Goal: Task Accomplishment & Management: Manage account settings

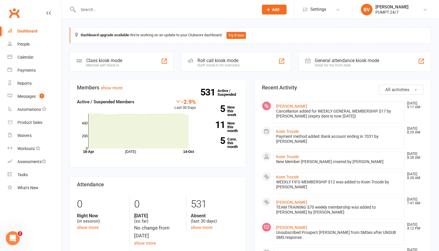
click at [122, 6] on input "text" at bounding box center [165, 10] width 178 height 8
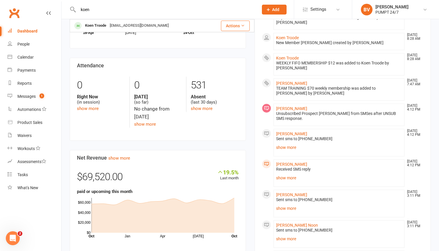
scroll to position [120, 0]
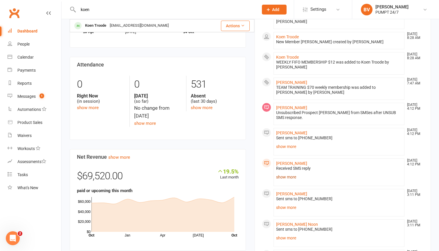
type input "koen"
click at [289, 177] on link "show more" at bounding box center [339, 177] width 126 height 8
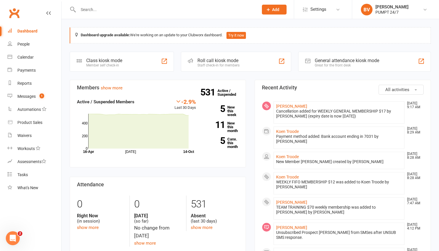
scroll to position [0, 0]
click at [32, 98] on div "Messages" at bounding box center [26, 96] width 18 height 5
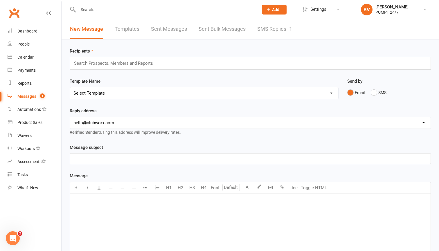
click at [281, 31] on link "SMS Replies 1" at bounding box center [274, 29] width 35 height 20
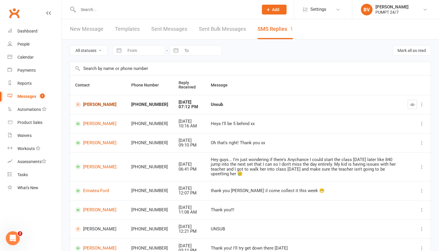
click at [85, 102] on link "[PERSON_NAME]" at bounding box center [98, 105] width 46 height 6
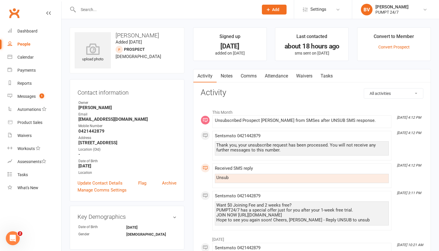
click at [122, 12] on input "text" at bounding box center [165, 10] width 178 height 8
click at [24, 45] on div "People" at bounding box center [23, 44] width 13 height 5
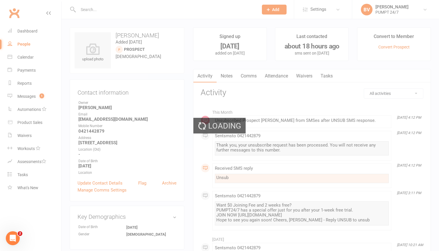
select select "100"
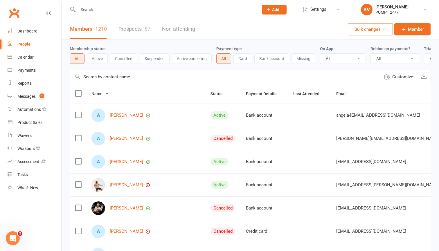
click at [92, 79] on input "text" at bounding box center [225, 77] width 310 height 14
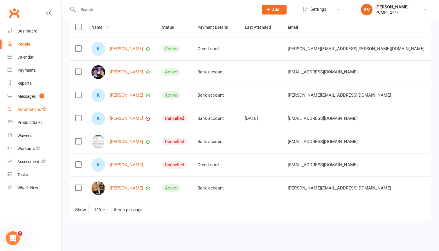
scroll to position [71, 0]
type input "[PERSON_NAME]"
click at [32, 96] on div "Messages" at bounding box center [26, 96] width 18 height 5
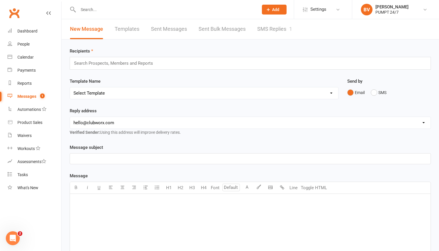
click at [276, 33] on link "SMS Replies 1" at bounding box center [274, 29] width 35 height 20
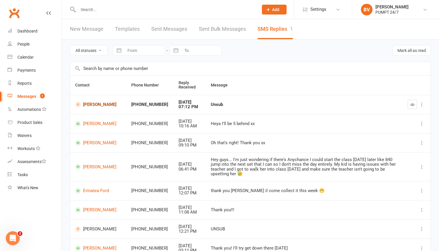
click at [91, 106] on link "[PERSON_NAME]" at bounding box center [98, 105] width 46 height 6
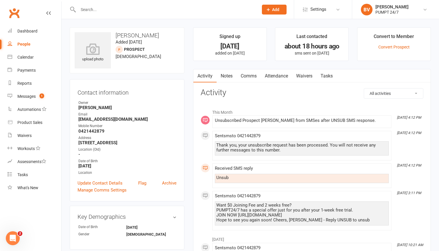
click at [23, 45] on div "People" at bounding box center [23, 44] width 13 height 5
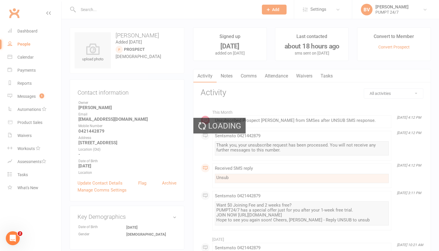
select select "100"
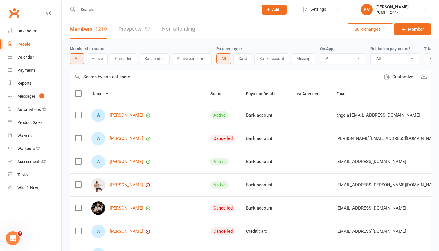
click at [112, 77] on input "text" at bounding box center [225, 77] width 310 height 14
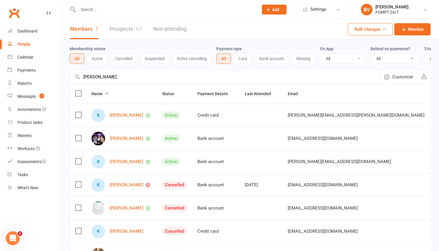
type input "[PERSON_NAME]"
click at [113, 29] on link "Prospects 67" at bounding box center [126, 29] width 32 height 20
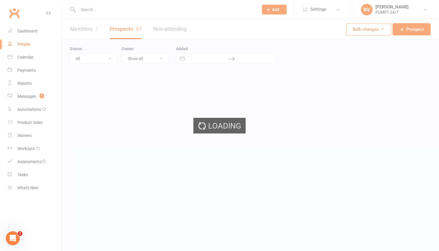
select select "50"
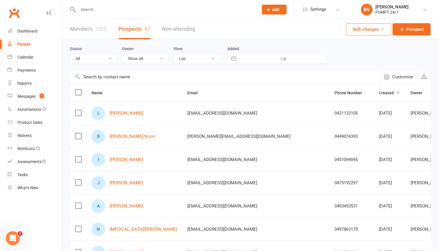
click at [107, 78] on input "text" at bounding box center [225, 77] width 310 height 14
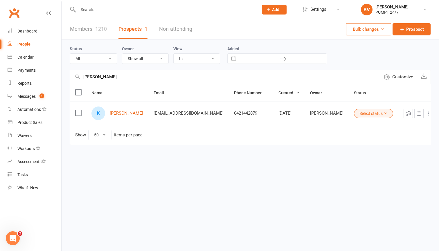
type input "[PERSON_NAME]"
click at [80, 115] on label at bounding box center [78, 113] width 6 height 6
click at [80, 110] on input "checkbox" at bounding box center [78, 110] width 6 height 0
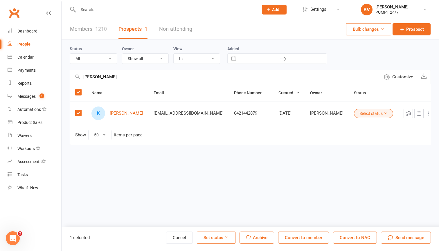
click at [260, 239] on span "Archive" at bounding box center [260, 237] width 15 height 5
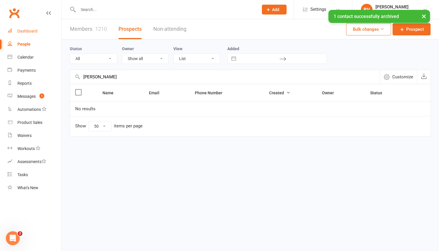
click at [29, 33] on div "Dashboard" at bounding box center [27, 31] width 20 height 5
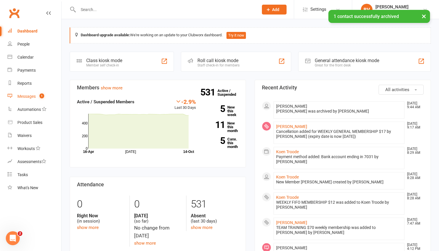
click at [33, 96] on div "Messages" at bounding box center [26, 96] width 18 height 5
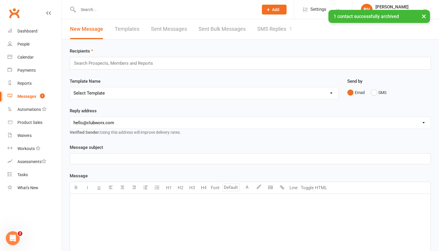
click at [284, 31] on link "SMS Replies 1" at bounding box center [274, 29] width 35 height 20
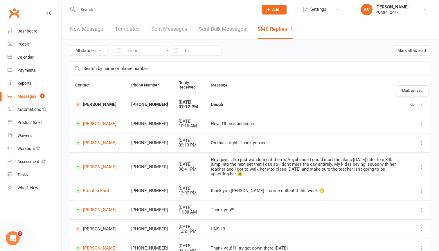
click at [410, 104] on icon "button" at bounding box center [412, 105] width 4 height 4
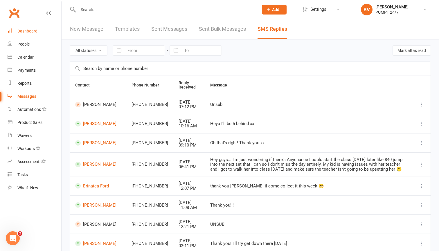
click at [28, 32] on div "Dashboard" at bounding box center [27, 31] width 20 height 5
